Goal: Transaction & Acquisition: Purchase product/service

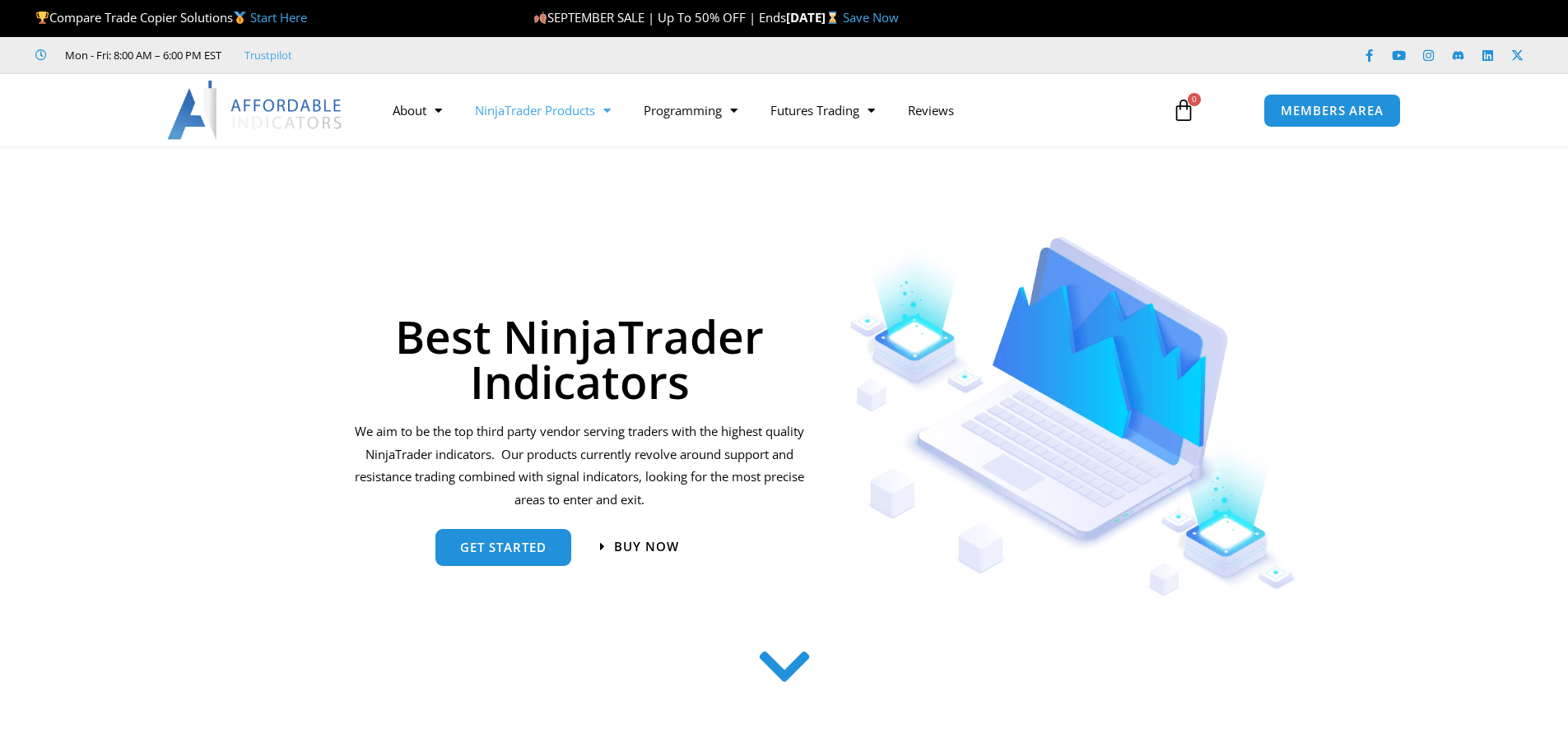
click at [529, 107] on link "NinjaTrader Products" at bounding box center [543, 109] width 168 height 38
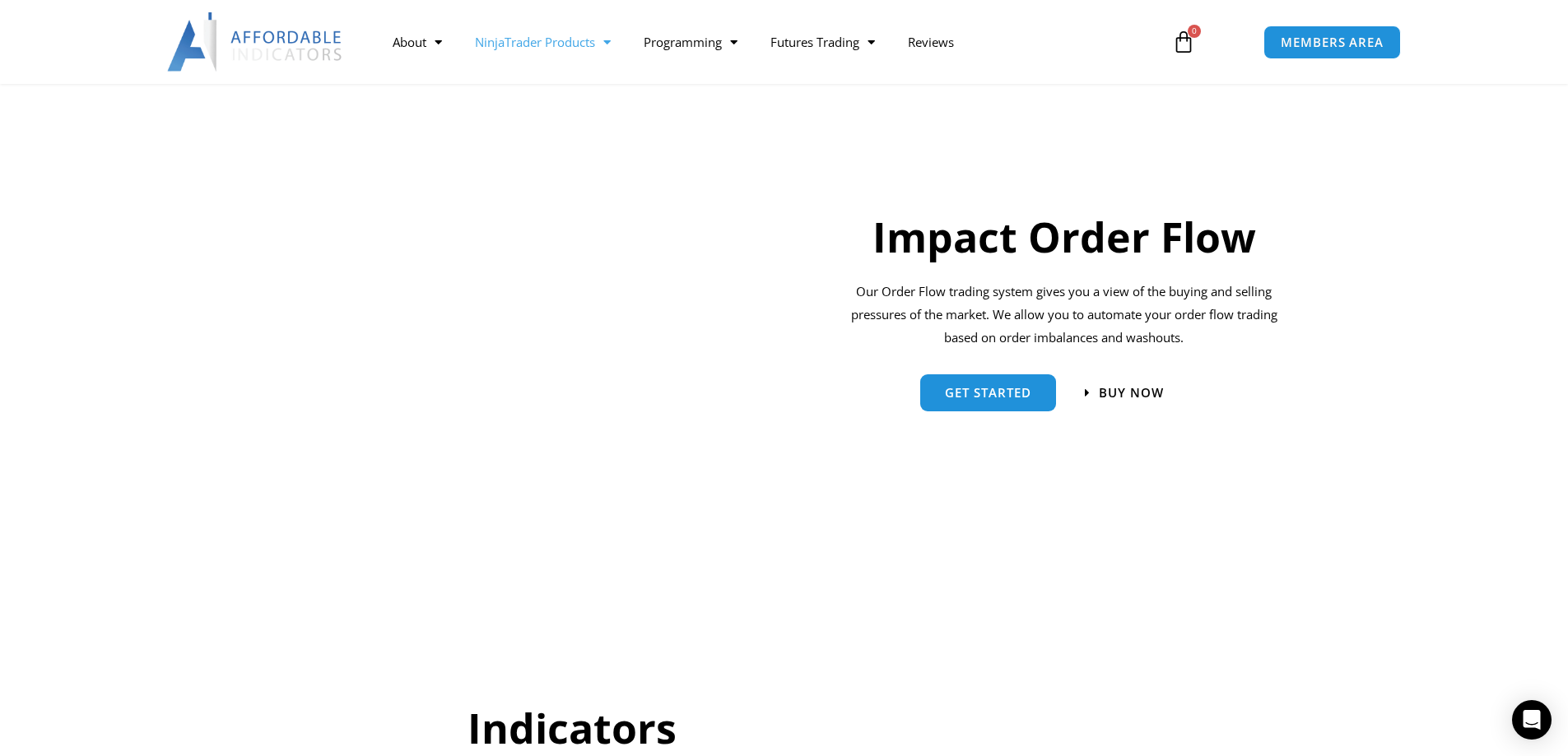
scroll to position [1151, 0]
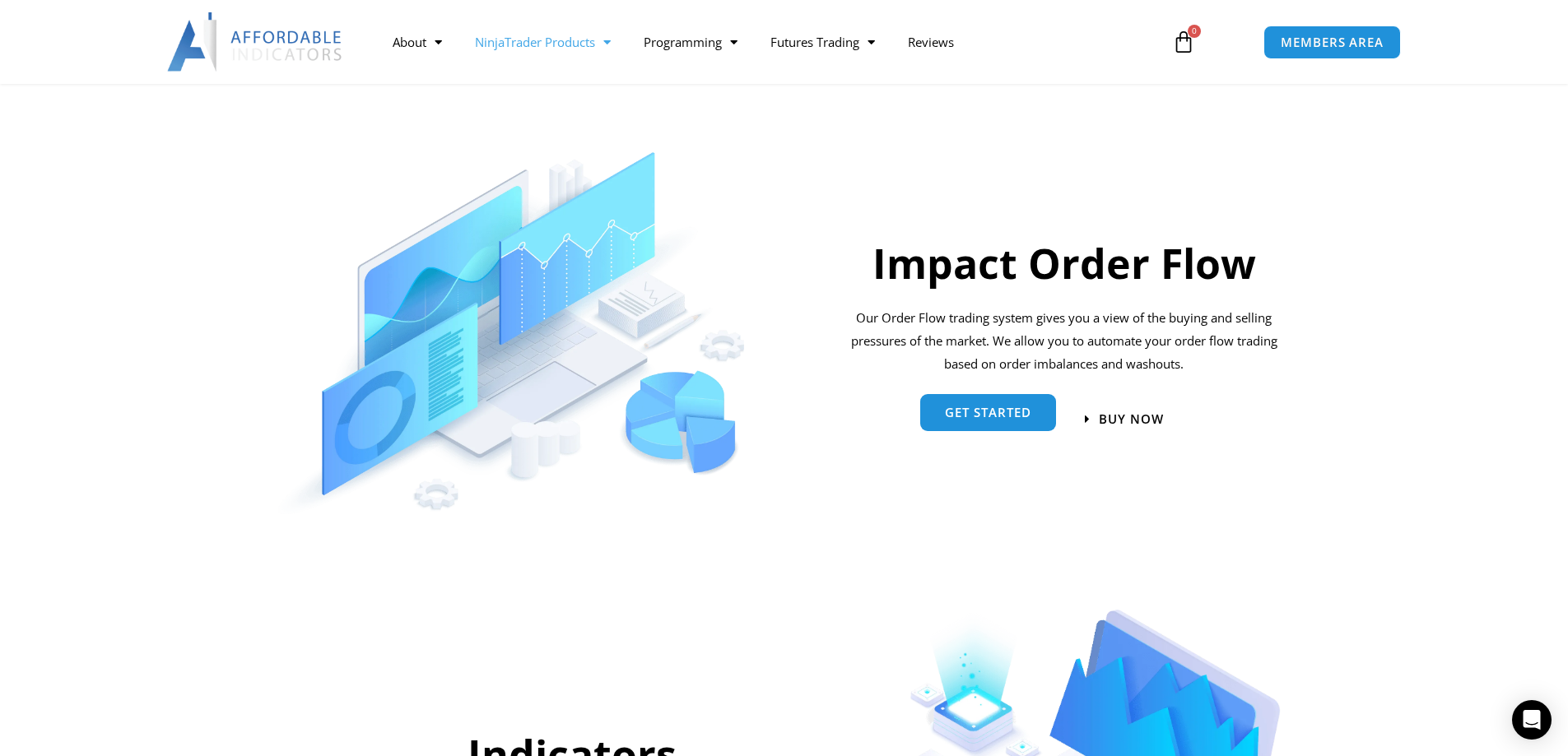
click at [996, 419] on span "Get started" at bounding box center [988, 412] width 86 height 13
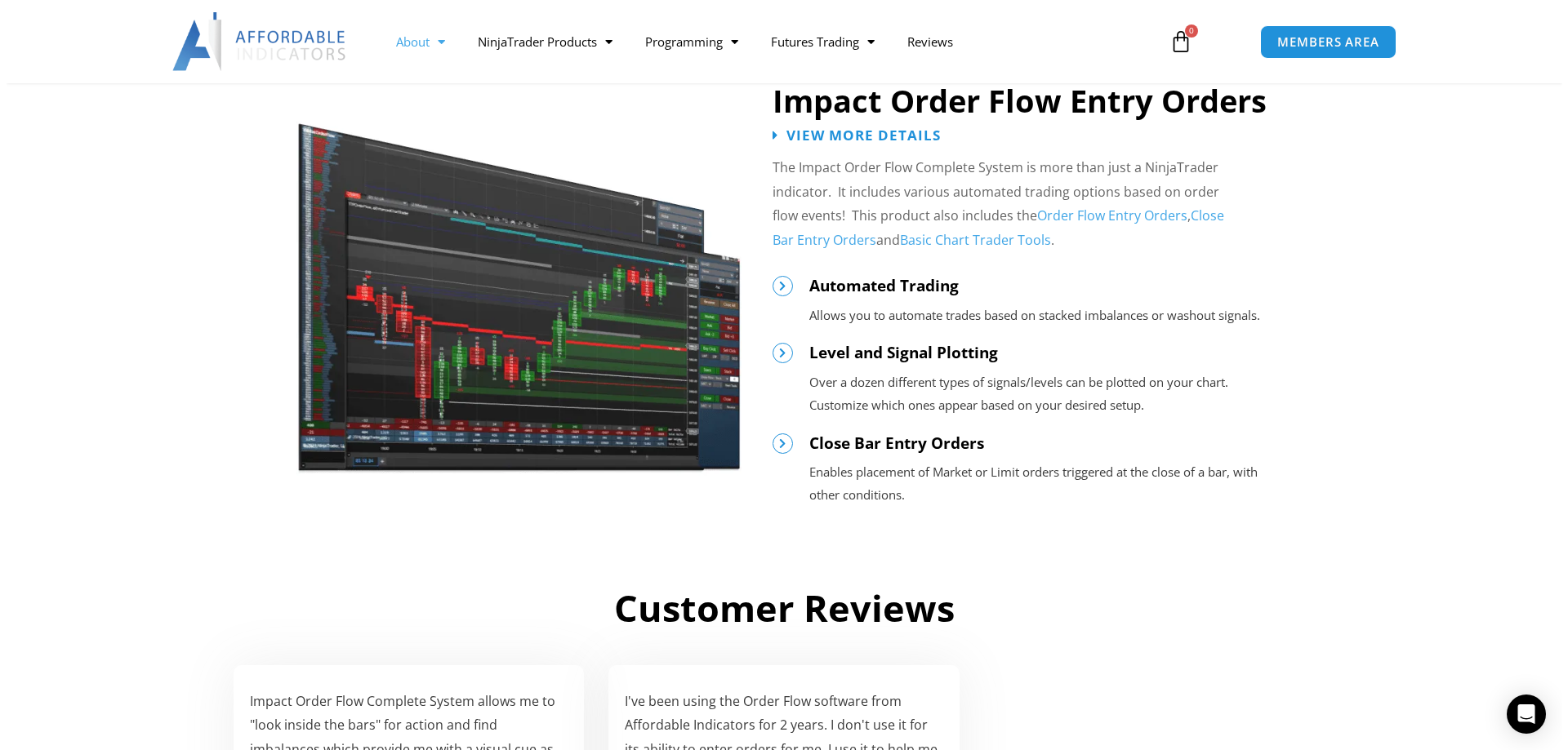
scroll to position [1795, 0]
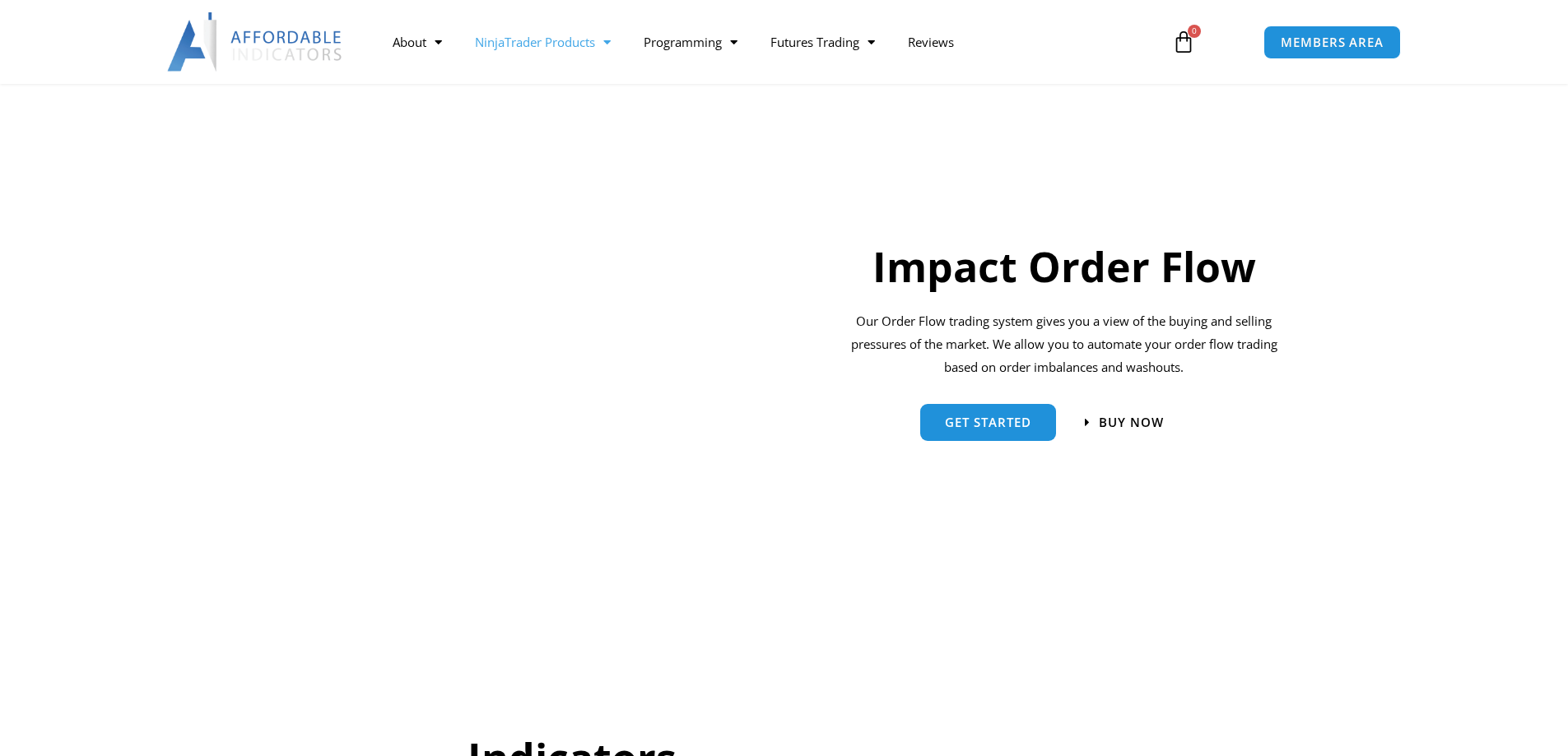
scroll to position [1151, 0]
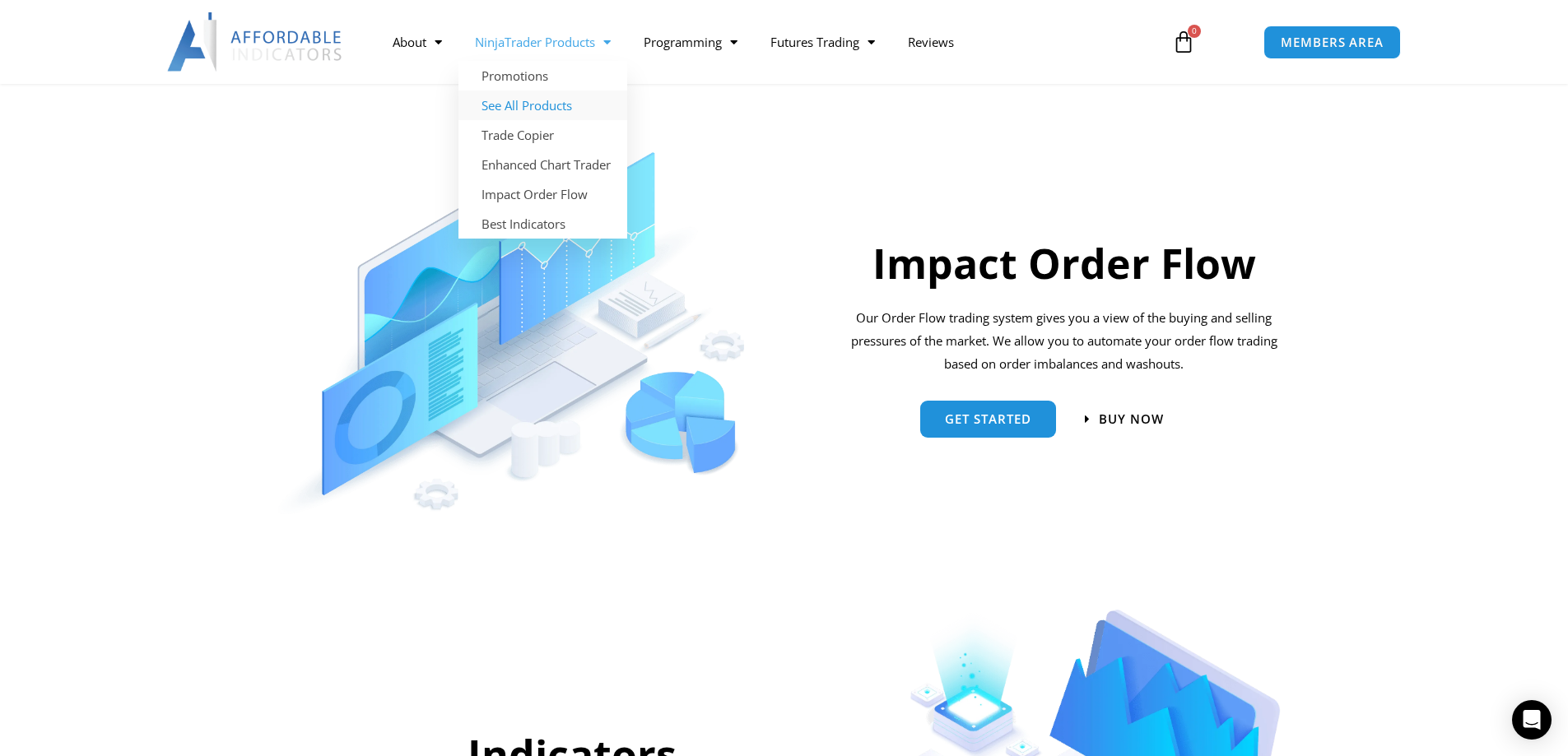
click at [538, 102] on link "See All Products" at bounding box center [543, 105] width 168 height 30
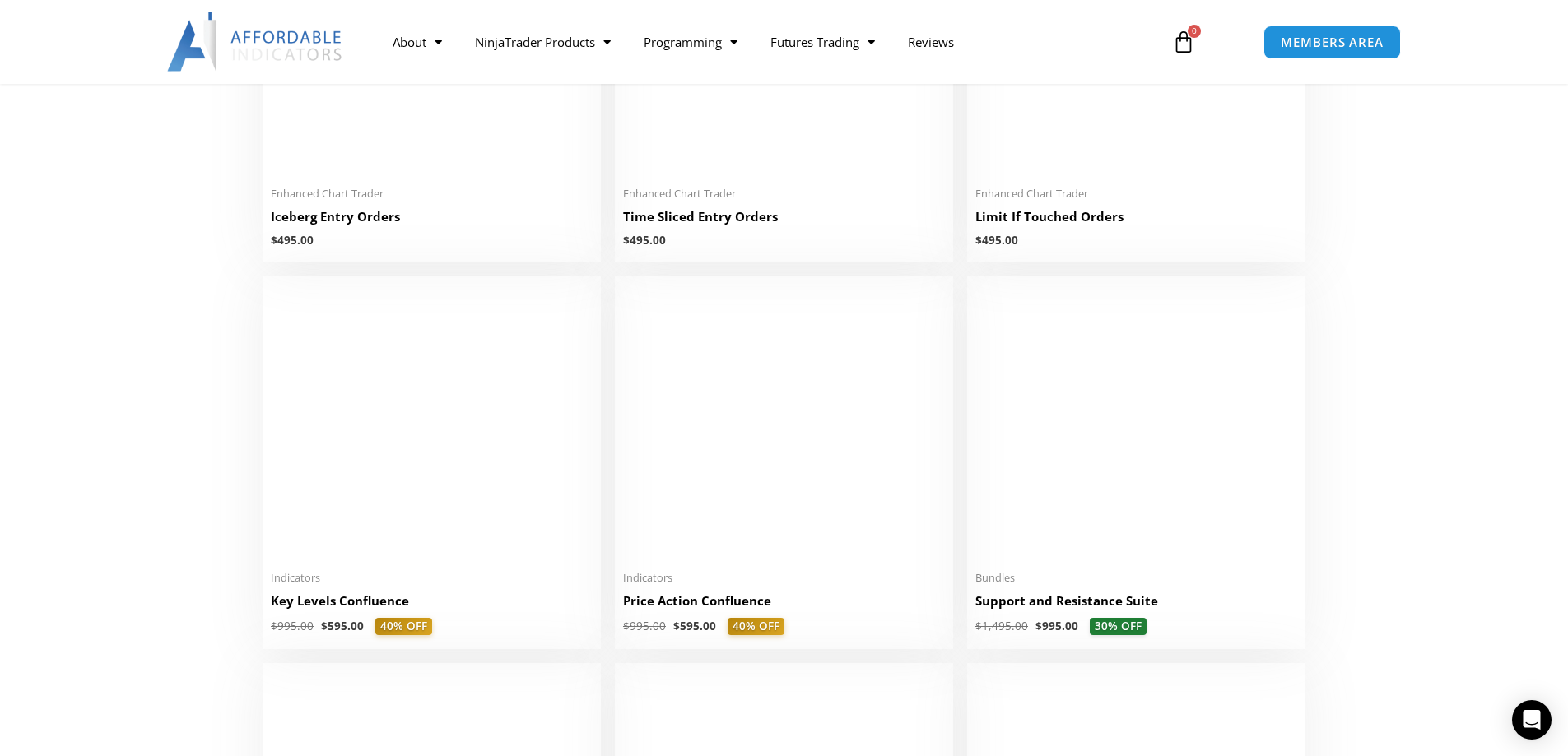
scroll to position [2385, 0]
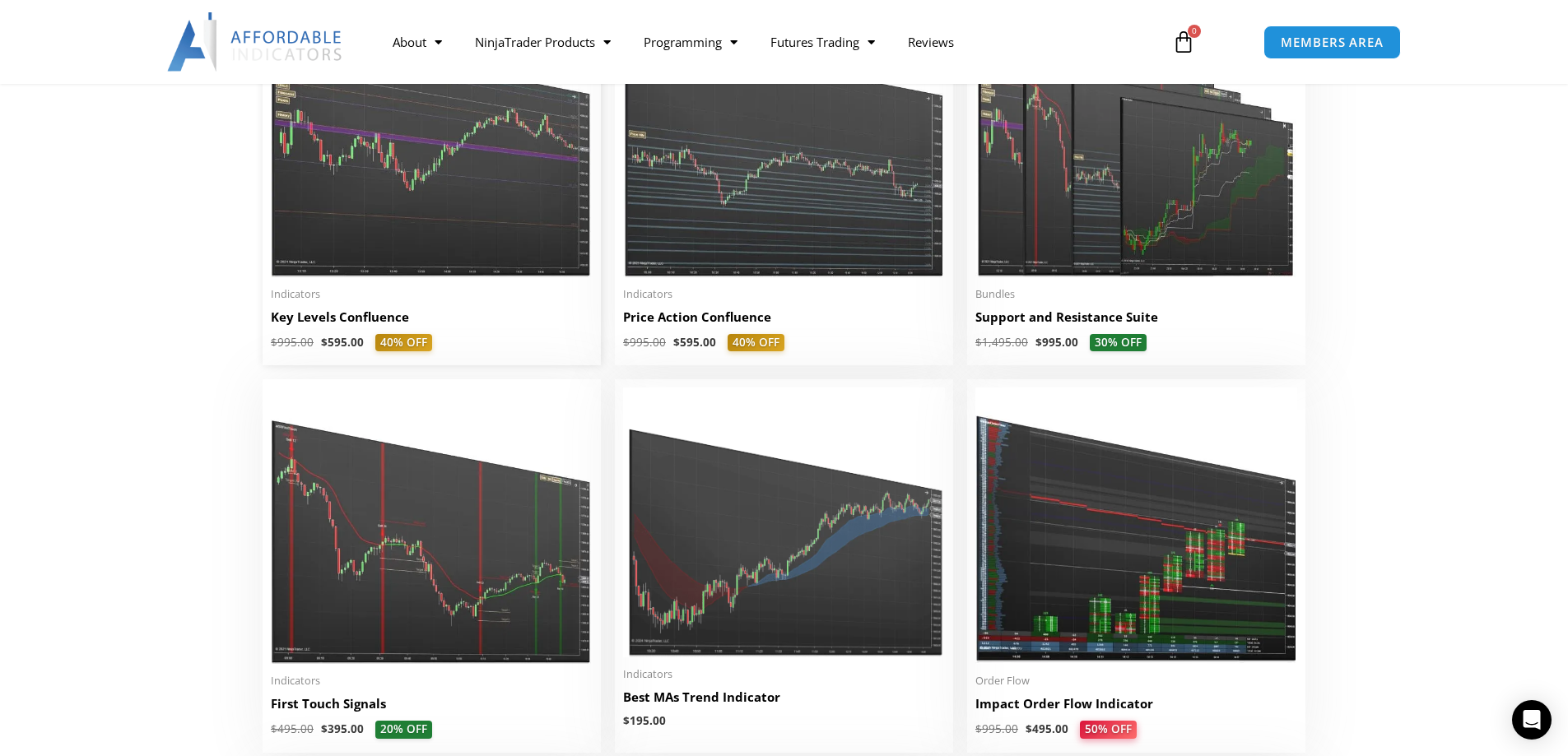
click at [450, 160] on img at bounding box center [431, 139] width 322 height 276
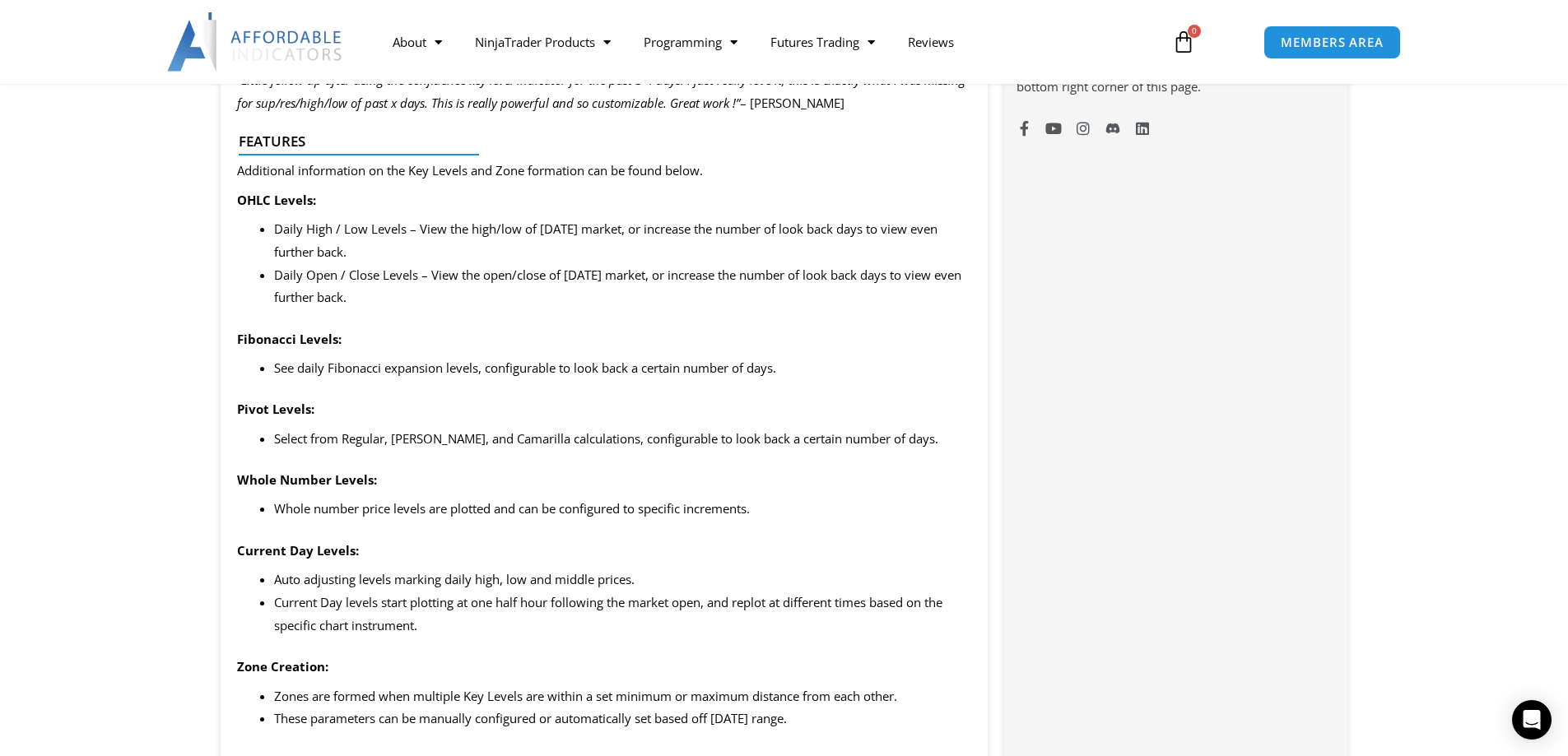
scroll to position [1398, 0]
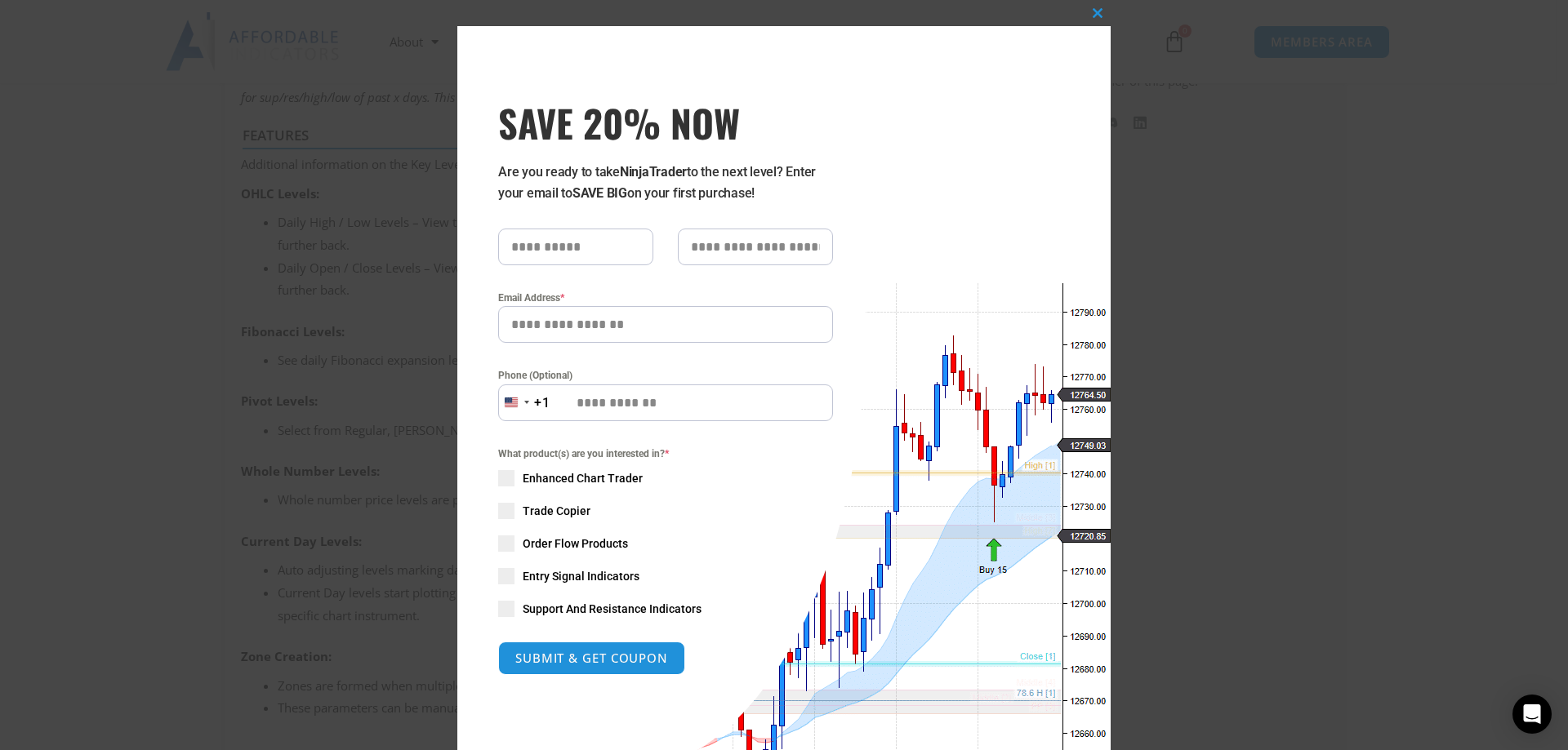
click at [87, 338] on div "Close this module SAVE 20% NOW Are you ready to take NinjaTrader to the next le…" at bounding box center [784, 375] width 1568 height 750
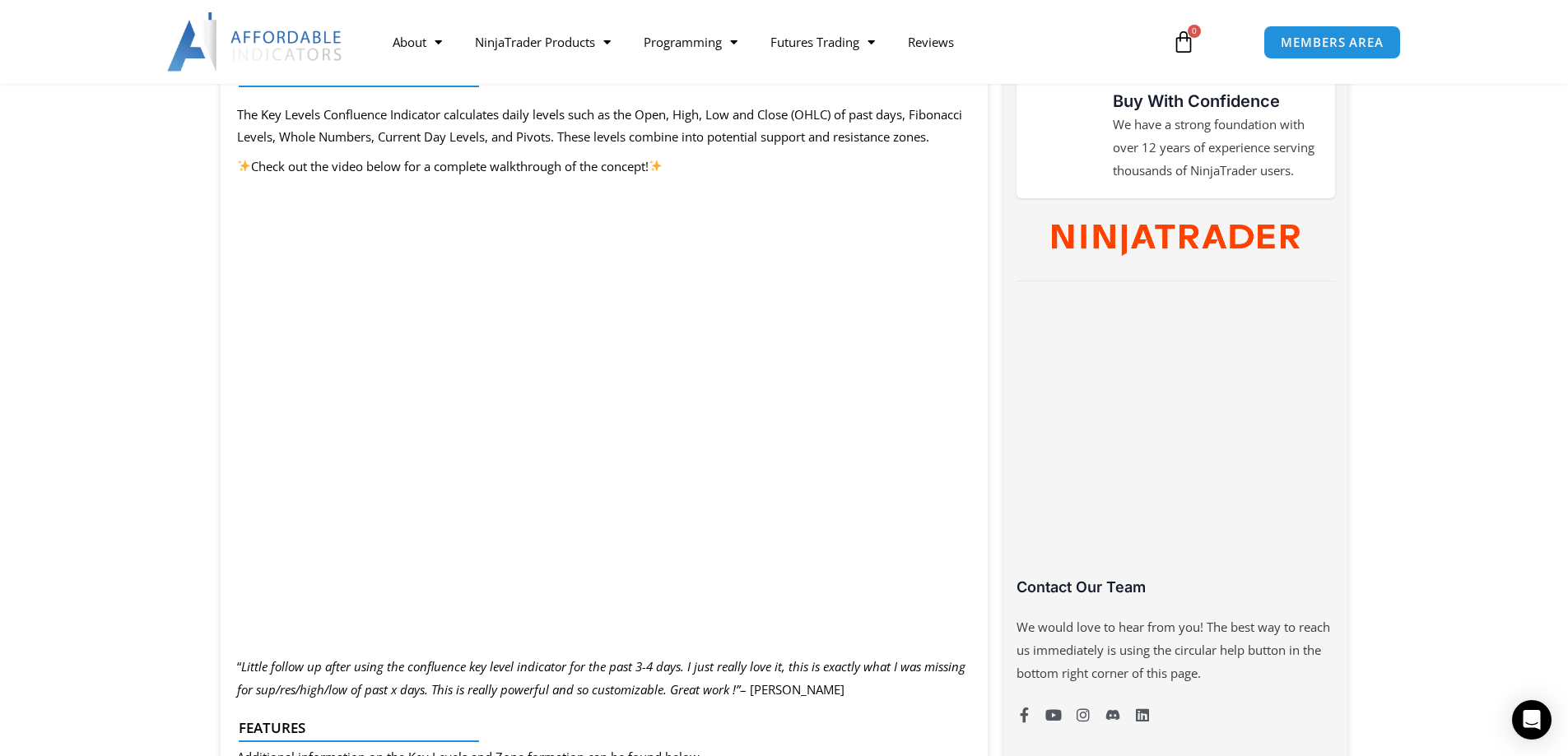
scroll to position [658, 0]
